Goal: Task Accomplishment & Management: Use online tool/utility

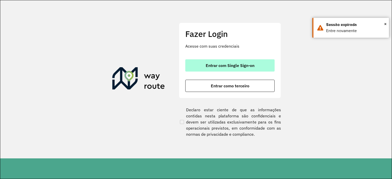
click at [219, 64] on span "Entrar com Single Sign-on" at bounding box center [230, 66] width 49 height 4
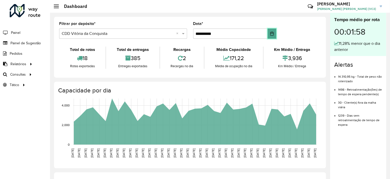
click at [270, 33] on icon "Choose Date" at bounding box center [272, 34] width 4 height 4
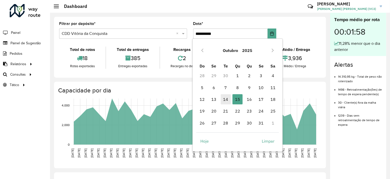
click at [225, 99] on span "14" at bounding box center [226, 99] width 10 height 10
type input "**********"
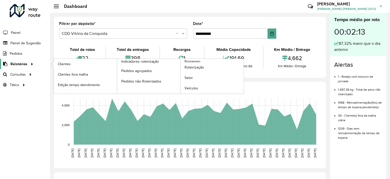
click at [20, 63] on span "Relatórios" at bounding box center [18, 63] width 17 height 5
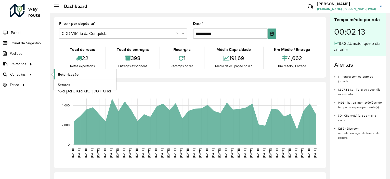
click at [68, 73] on span "Roteirização" at bounding box center [68, 74] width 21 height 5
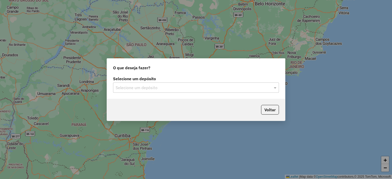
click at [129, 85] on input "text" at bounding box center [191, 88] width 151 height 6
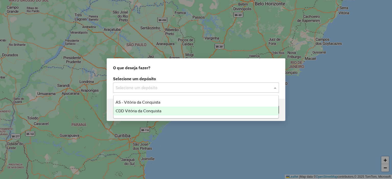
click at [129, 111] on span "CDD Vitória da Conquista" at bounding box center [139, 111] width 46 height 4
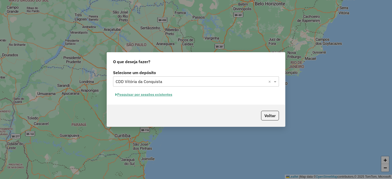
click at [132, 95] on button "Pesquisar por sessões existentes" at bounding box center [143, 95] width 61 height 8
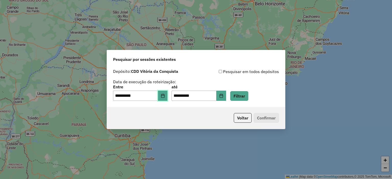
click at [164, 98] on icon "Choose Date" at bounding box center [162, 96] width 3 height 4
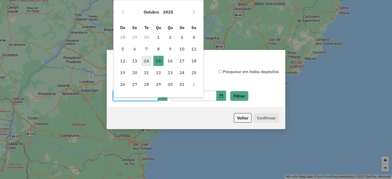
click at [144, 60] on span "14" at bounding box center [146, 61] width 10 height 10
type input "**********"
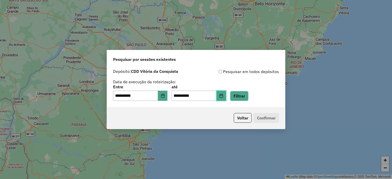
click at [223, 94] on icon "Choose Date" at bounding box center [221, 96] width 4 height 4
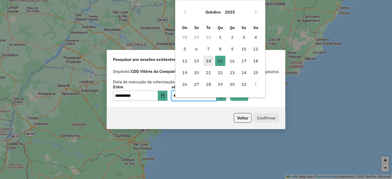
click at [210, 61] on span "14" at bounding box center [208, 61] width 10 height 10
type input "**********"
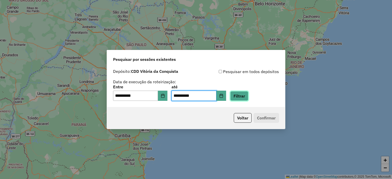
click at [242, 96] on button "Filtrar" at bounding box center [239, 96] width 18 height 10
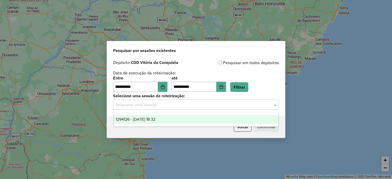
click at [195, 106] on input "text" at bounding box center [191, 105] width 151 height 6
click at [170, 118] on div "1294126 - 14/10/2025 18:32" at bounding box center [196, 119] width 165 height 9
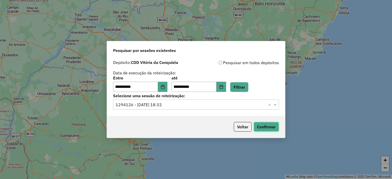
click at [269, 127] on button "Confirmar" at bounding box center [266, 127] width 25 height 10
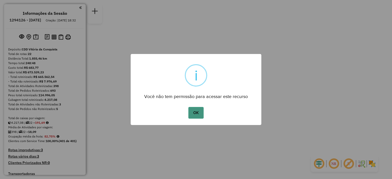
click at [197, 111] on button "OK" at bounding box center [195, 113] width 15 height 12
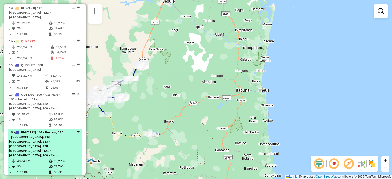
scroll to position [612, 0]
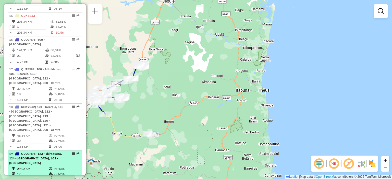
click at [72, 152] on em at bounding box center [73, 153] width 3 height 3
select select "**********"
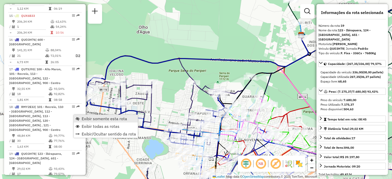
click at [92, 117] on span "Exibir somente esta rota" at bounding box center [104, 119] width 45 height 4
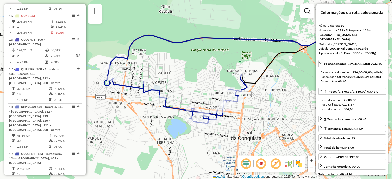
drag, startPoint x: 199, startPoint y: 79, endPoint x: 221, endPoint y: 58, distance: 30.5
click at [221, 58] on div "Janela de atendimento Grade de atendimento Capacidade Transportadoras Veículos …" at bounding box center [196, 89] width 392 height 179
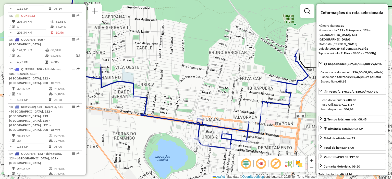
click at [198, 89] on div "Janela de atendimento Grade de atendimento Capacidade Transportadoras Veículos …" at bounding box center [196, 89] width 392 height 179
